Goal: Task Accomplishment & Management: Use online tool/utility

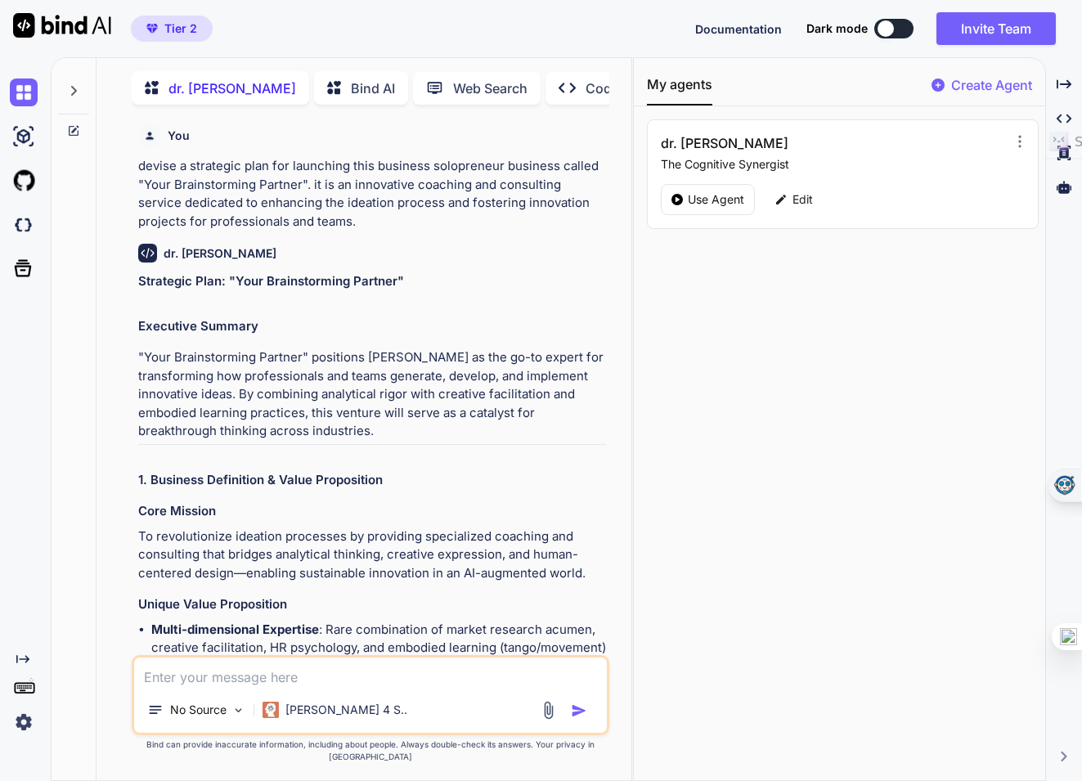
scroll to position [2640, 0]
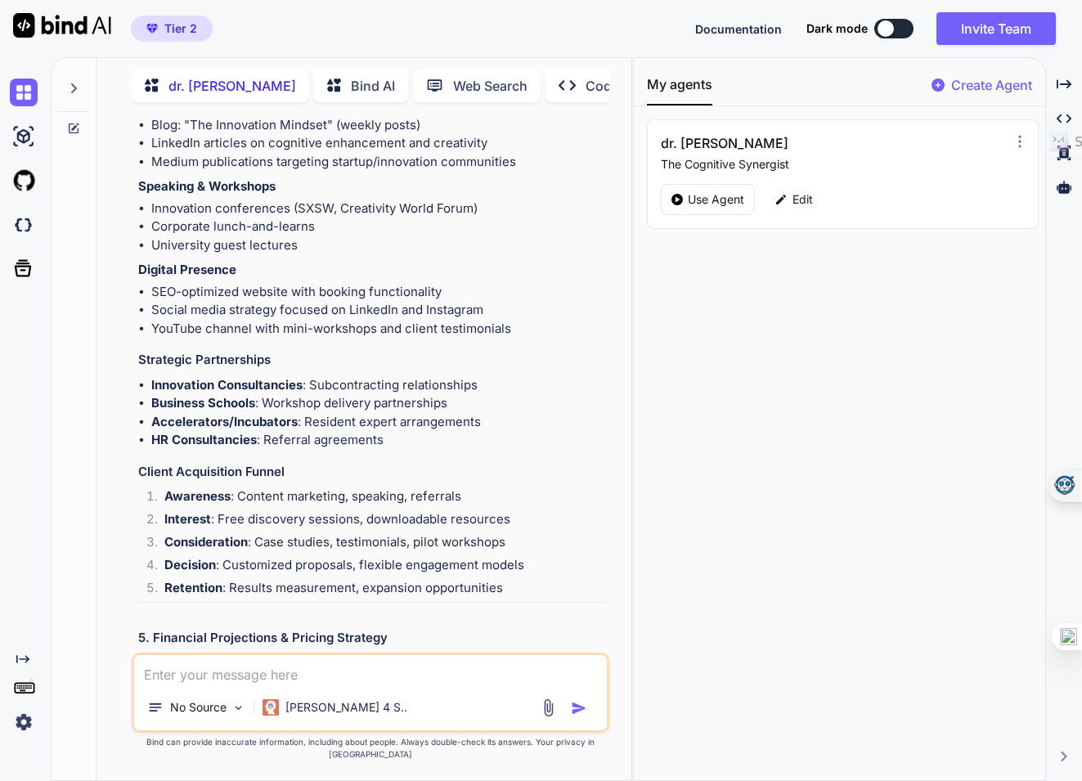
click at [25, 720] on img at bounding box center [24, 722] width 28 height 28
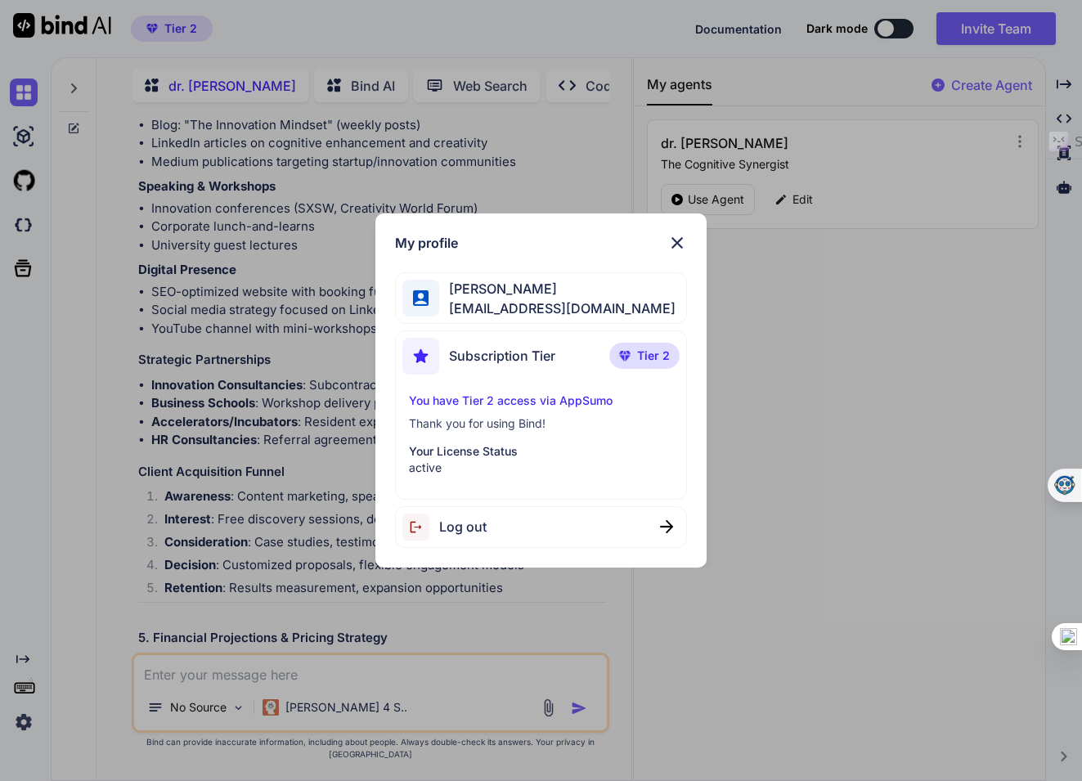
click at [527, 292] on span "[PERSON_NAME]" at bounding box center [557, 289] width 236 height 20
click at [521, 356] on span "Subscription Tier" at bounding box center [502, 356] width 106 height 20
click at [513, 401] on p "You have Tier 2 access via AppSumo" at bounding box center [540, 400] width 263 height 16
click at [680, 248] on img at bounding box center [677, 243] width 20 height 20
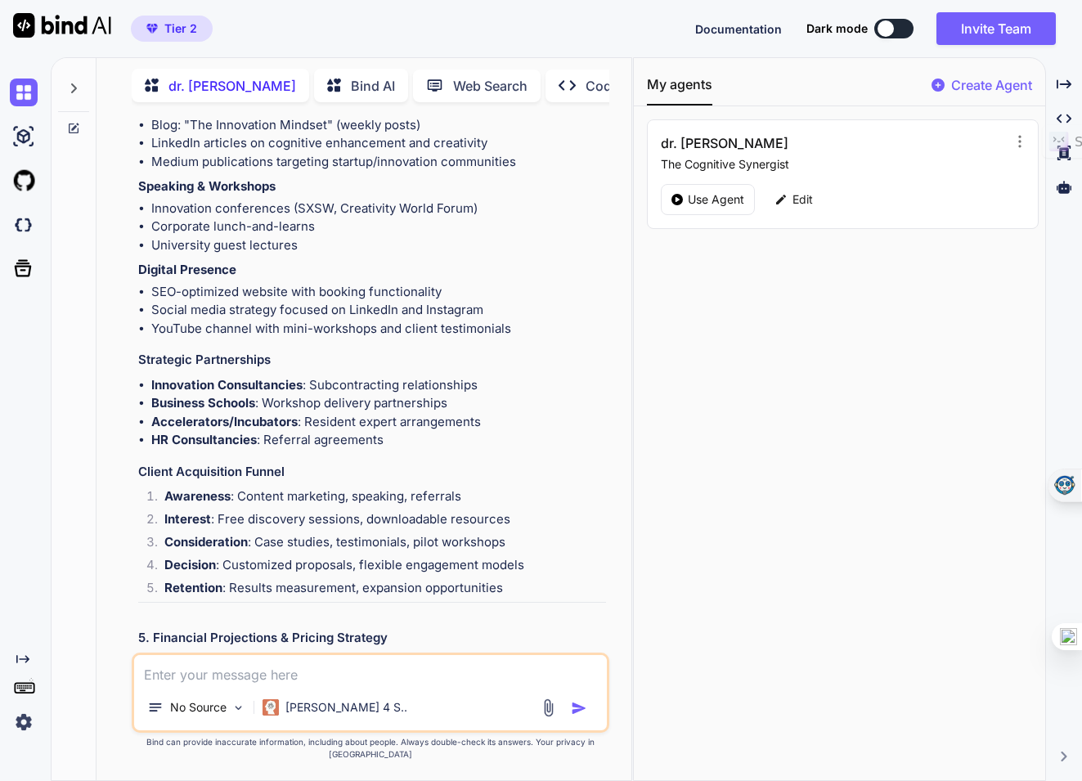
type textarea "x"
click at [43, 20] on img at bounding box center [62, 25] width 98 height 25
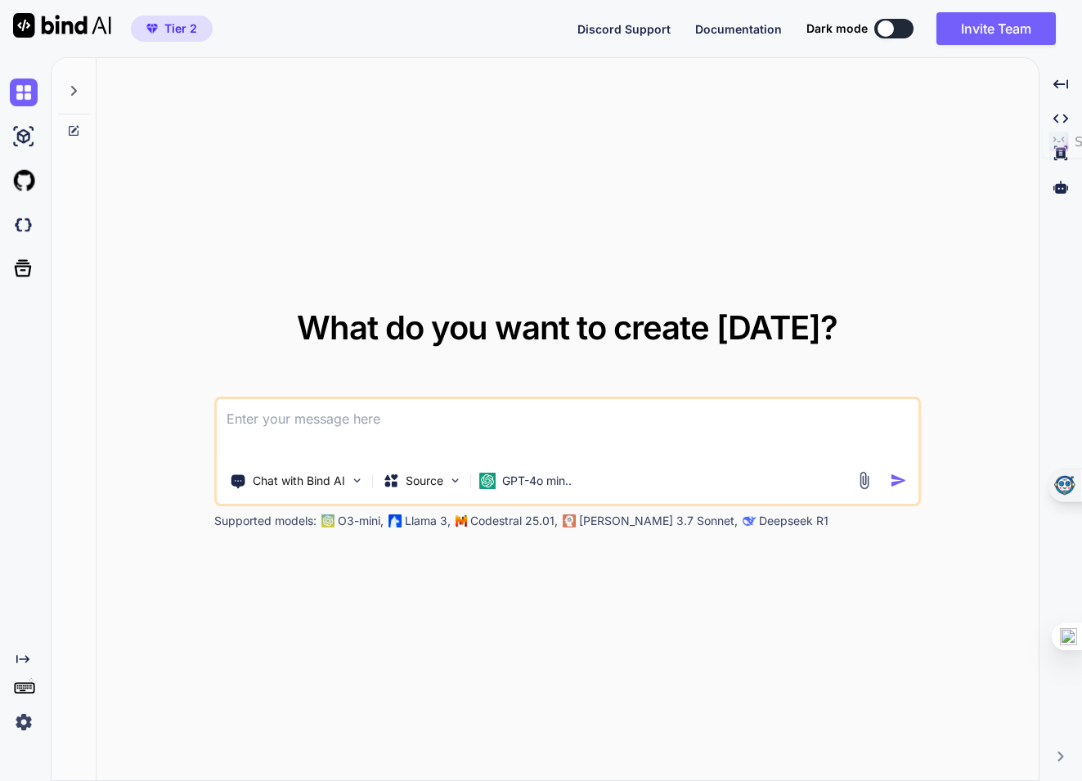
type textarea "x"
click at [462, 482] on img at bounding box center [455, 480] width 14 height 14
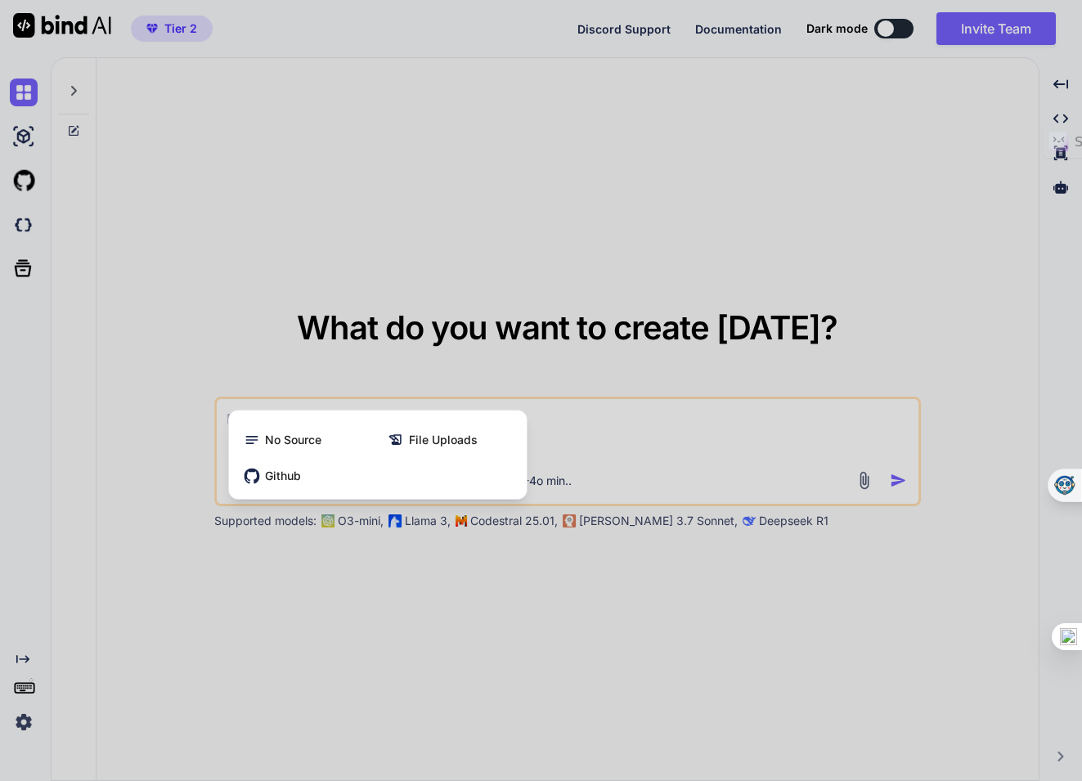
click at [446, 573] on div at bounding box center [541, 390] width 1082 height 781
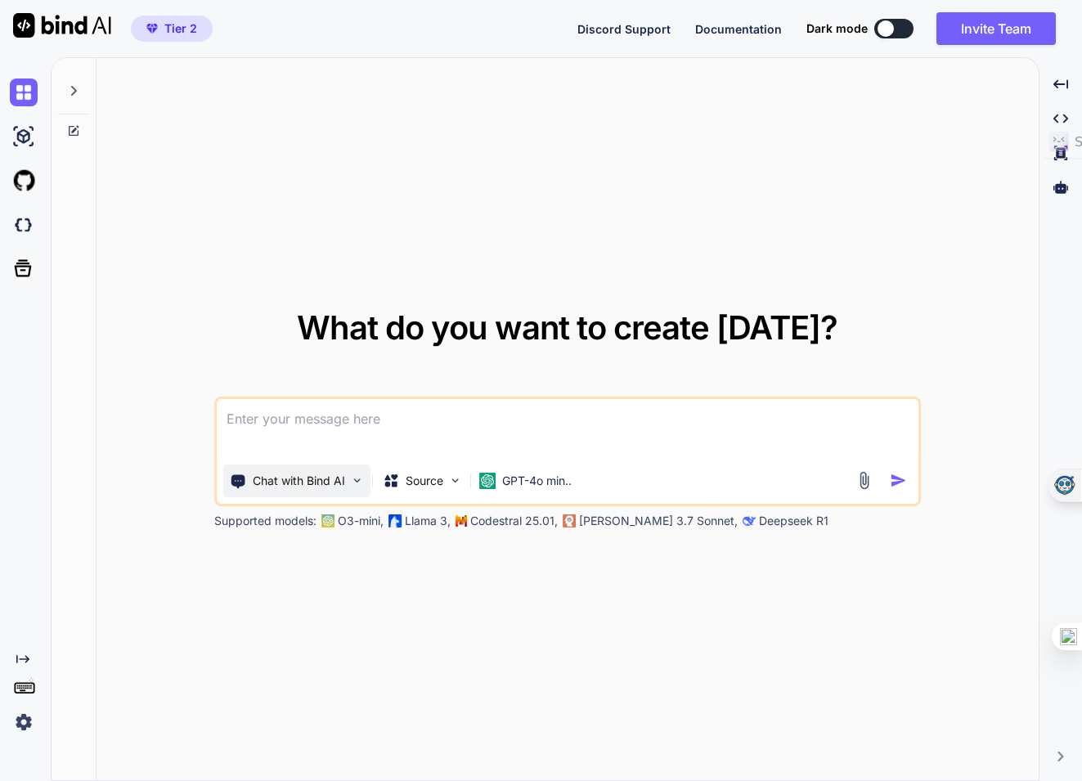
click at [358, 480] on img at bounding box center [357, 480] width 14 height 14
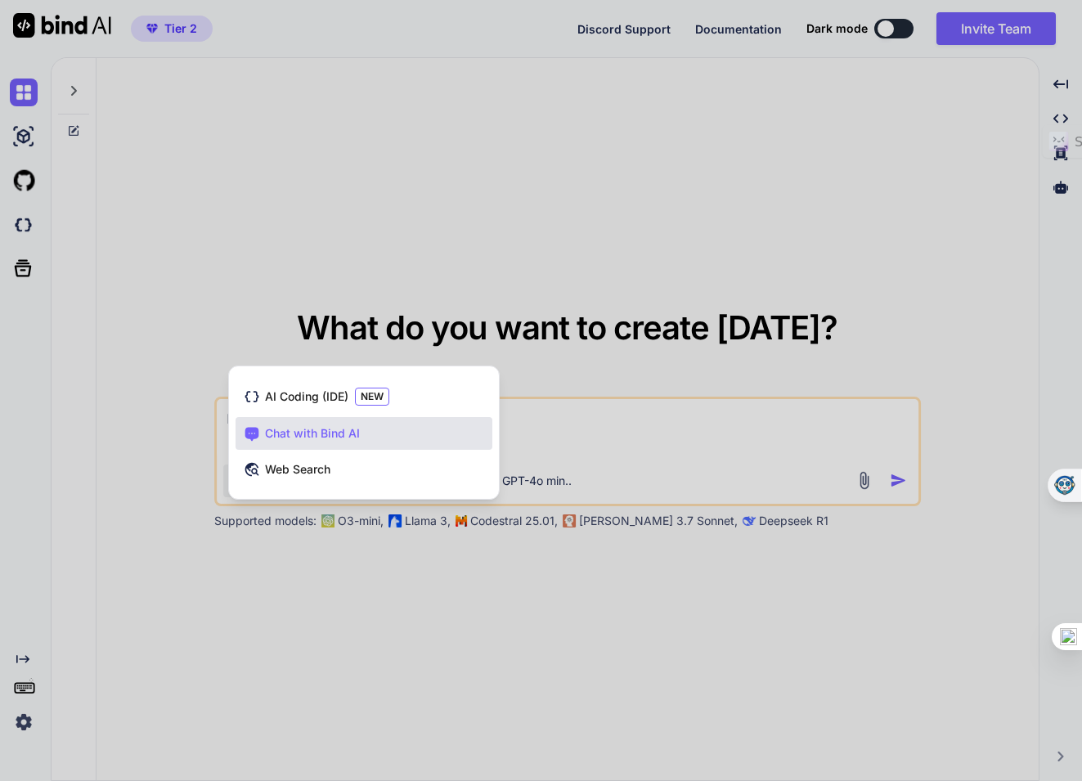
click at [376, 569] on div at bounding box center [541, 390] width 1082 height 781
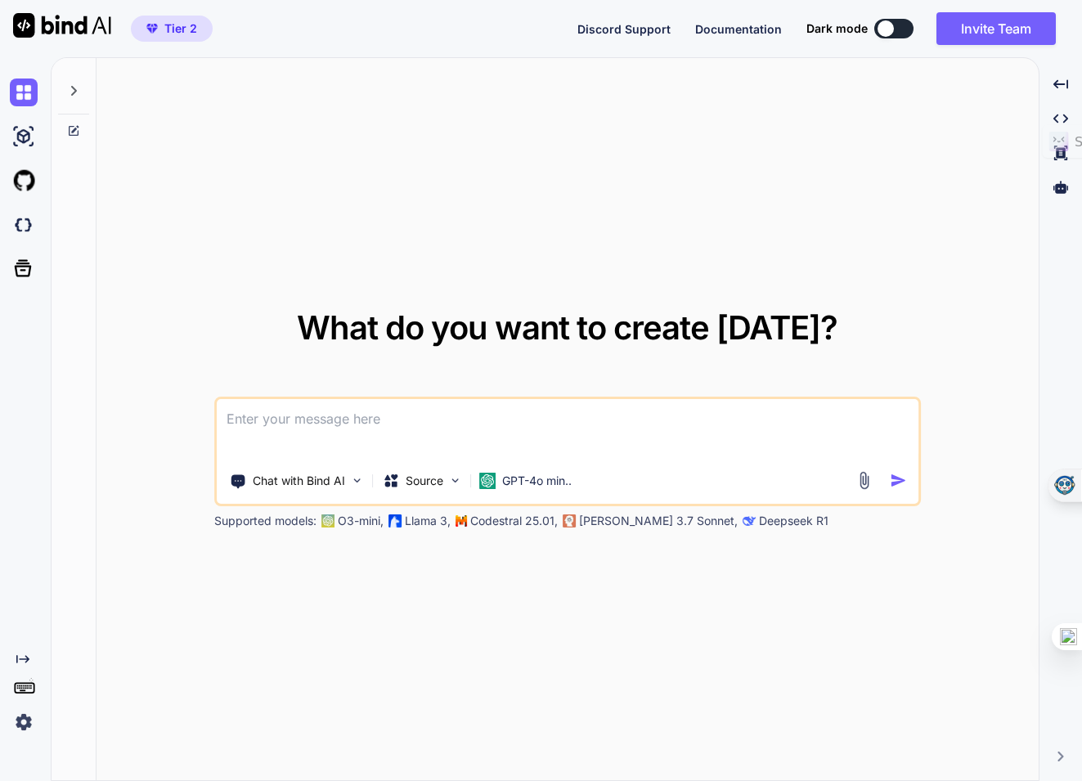
click at [29, 656] on icon "Created with Pixso." at bounding box center [22, 659] width 13 height 13
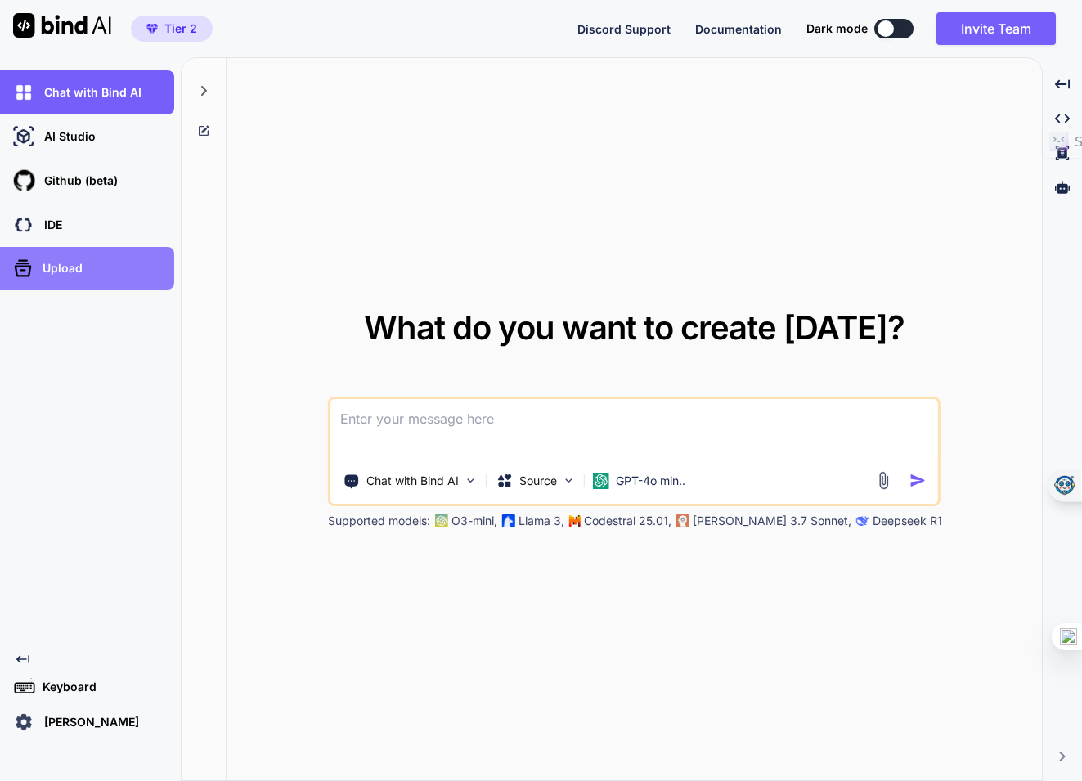
click at [58, 276] on div "Upload" at bounding box center [92, 268] width 164 height 26
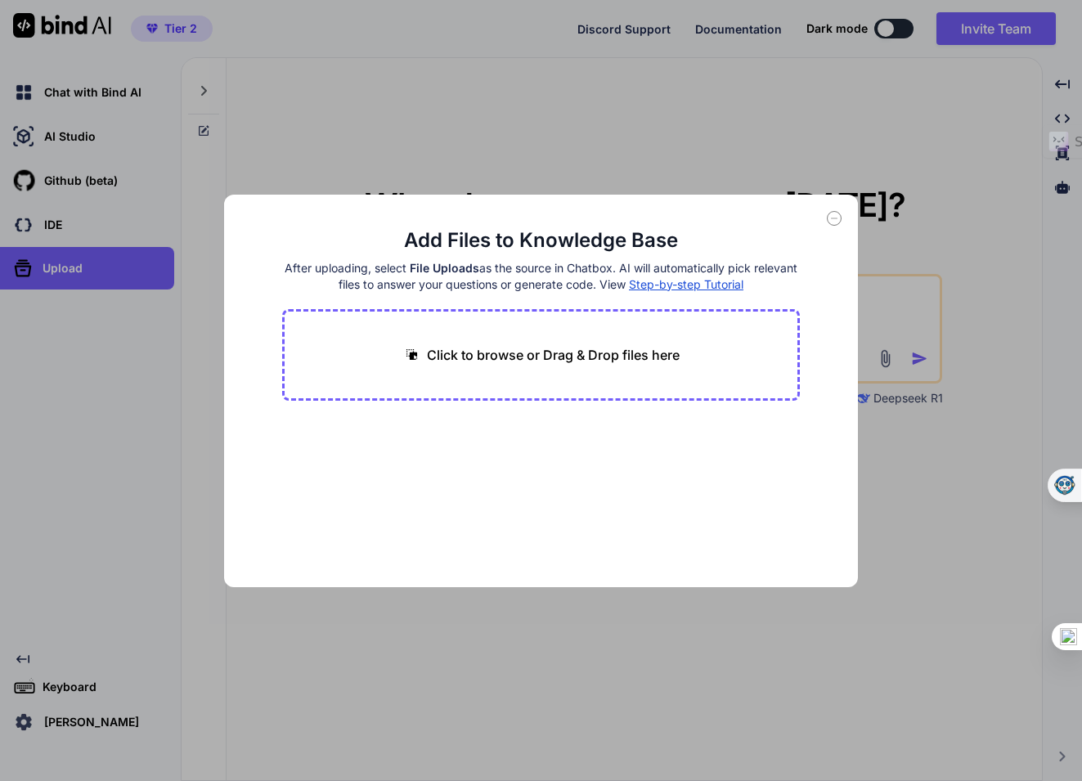
click at [833, 218] on icon at bounding box center [834, 218] width 15 height 15
